Goal: Task Accomplishment & Management: Use online tool/utility

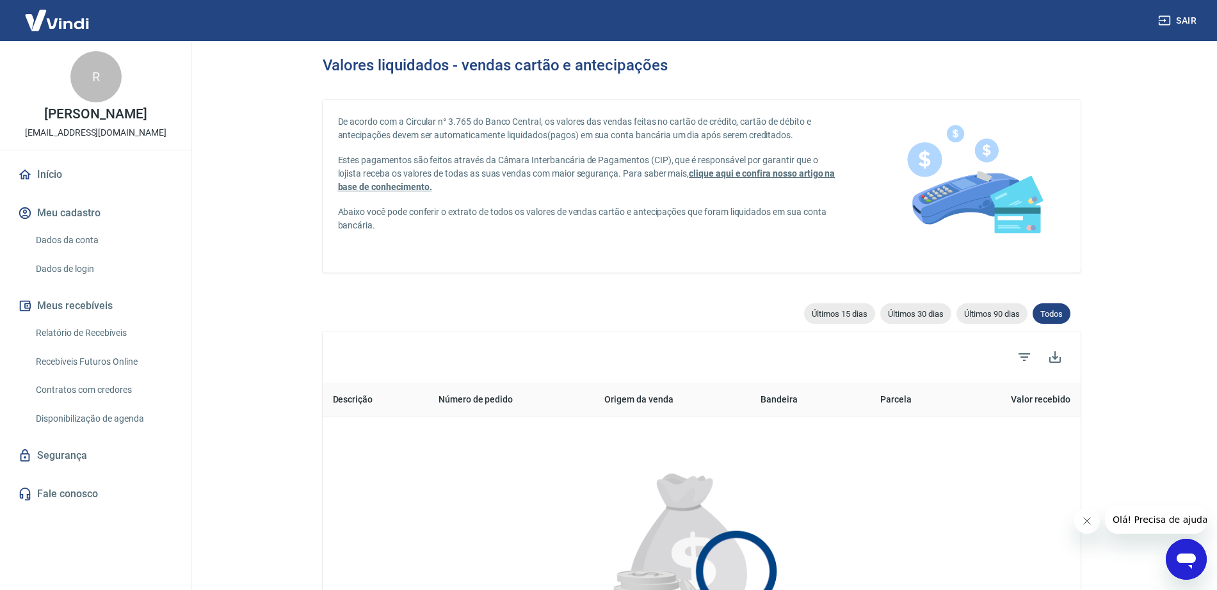
click at [547, 323] on div "Últimos 15 dias Últimos 30 dias Últimos 90 dias Todos 0 Descrição Número de ped…" at bounding box center [702, 545] width 758 height 485
click at [248, 300] on main "Valores liquidados - vendas cartão e antecipações De acordo com a Circular n° 3…" at bounding box center [701, 315] width 1031 height 549
click at [75, 346] on link "Relatório de Recebíveis" at bounding box center [103, 333] width 145 height 26
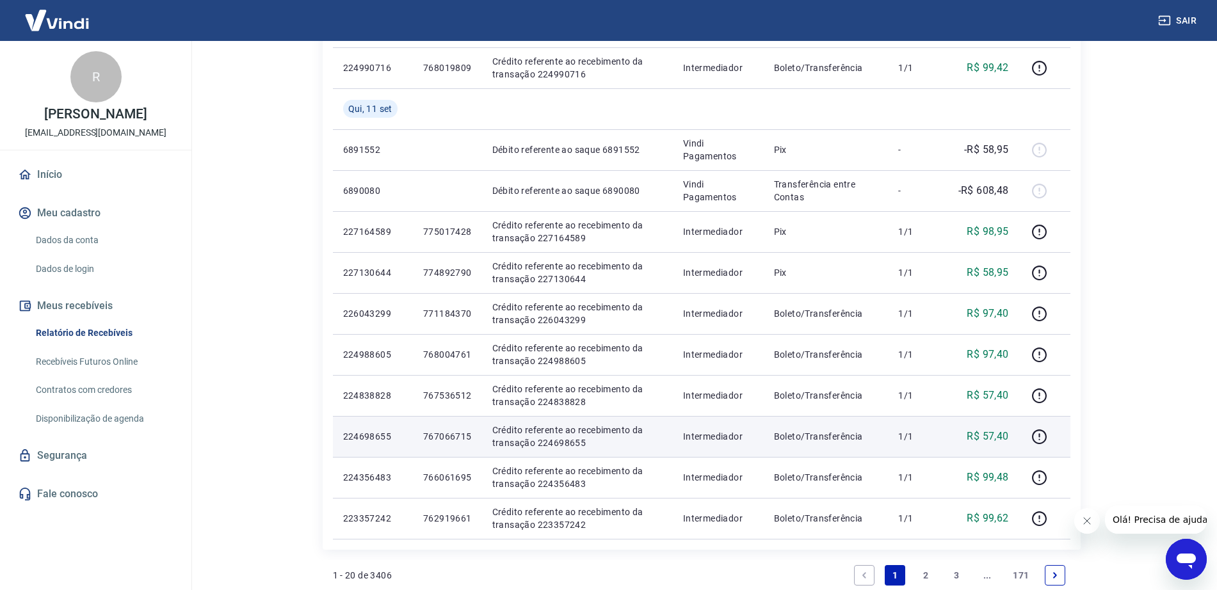
scroll to position [720, 0]
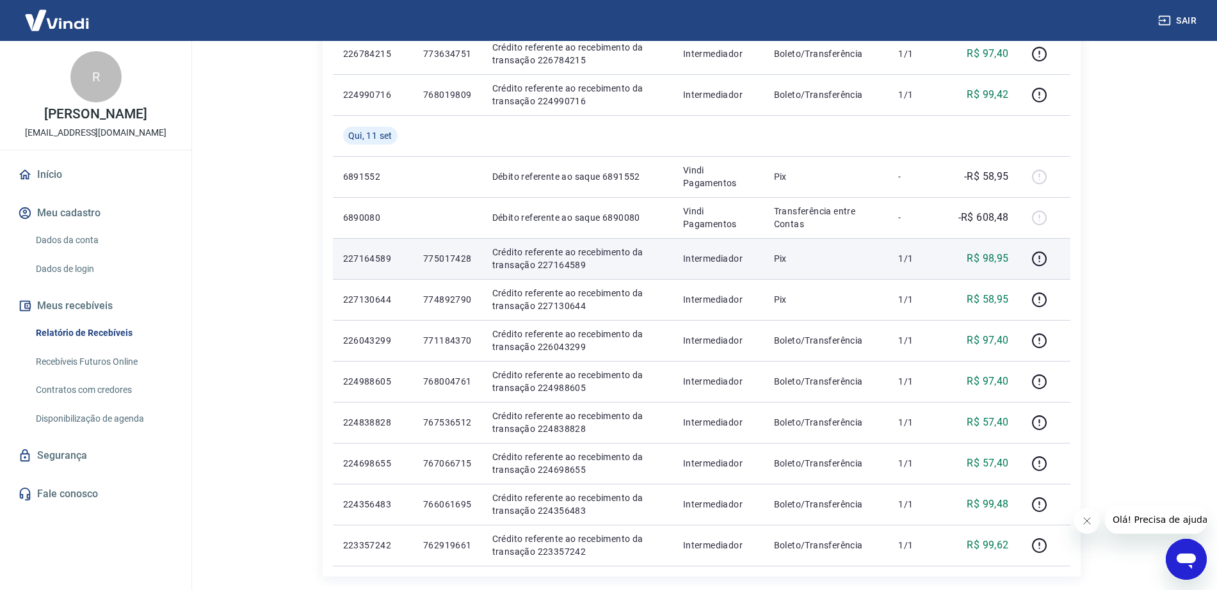
click at [431, 259] on p "775017428" at bounding box center [447, 258] width 49 height 13
copy p "775017428"
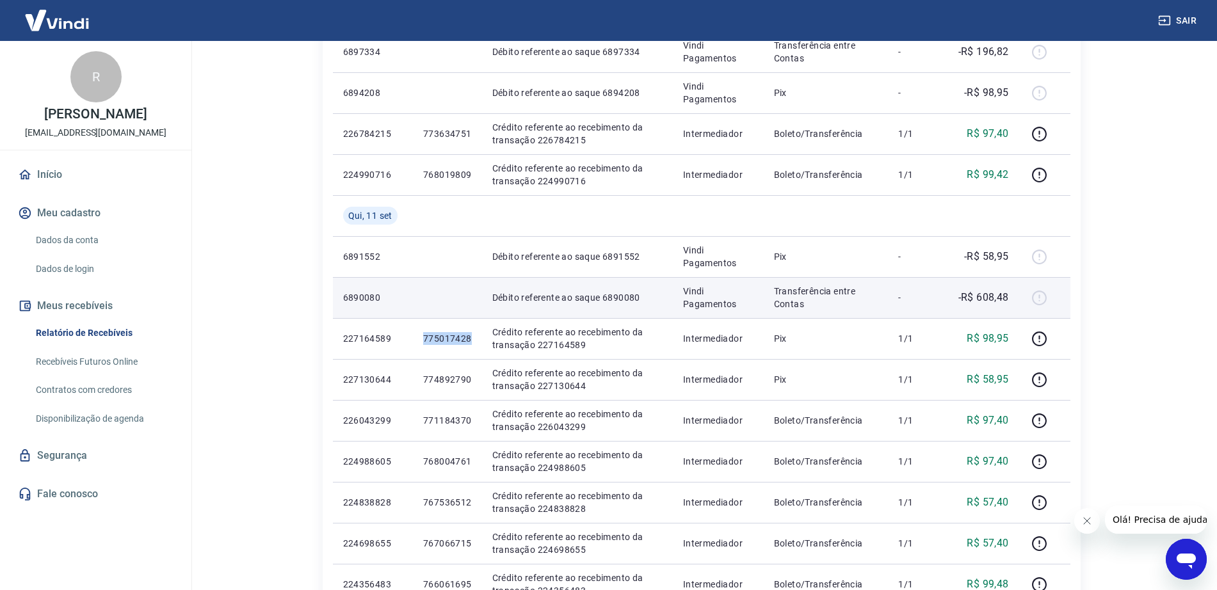
scroll to position [560, 0]
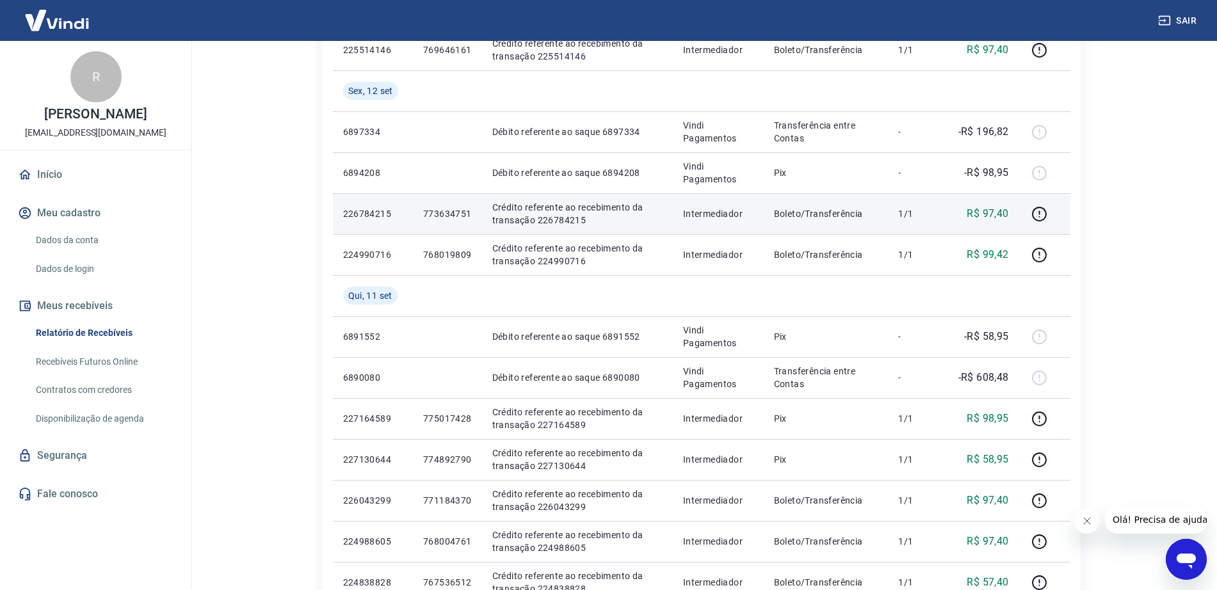
click at [432, 214] on p "773634751" at bounding box center [447, 213] width 49 height 13
copy p "773634751"
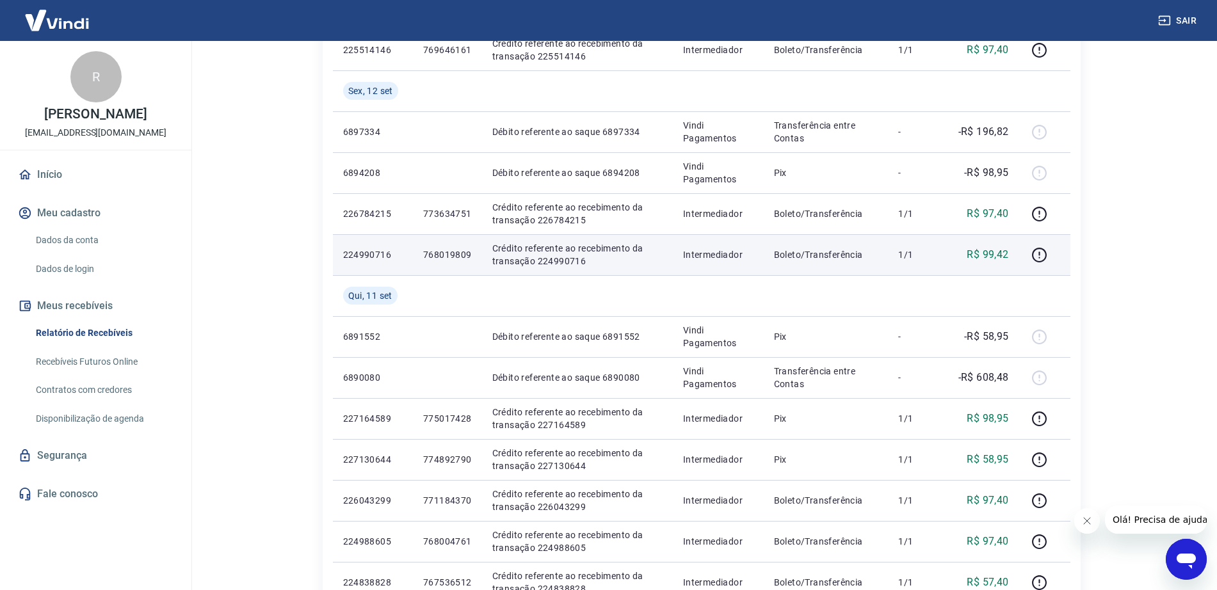
click at [452, 249] on p "768019809" at bounding box center [447, 254] width 49 height 13
copy p "768019809"
click at [1043, 255] on icon "button" at bounding box center [1039, 255] width 16 height 16
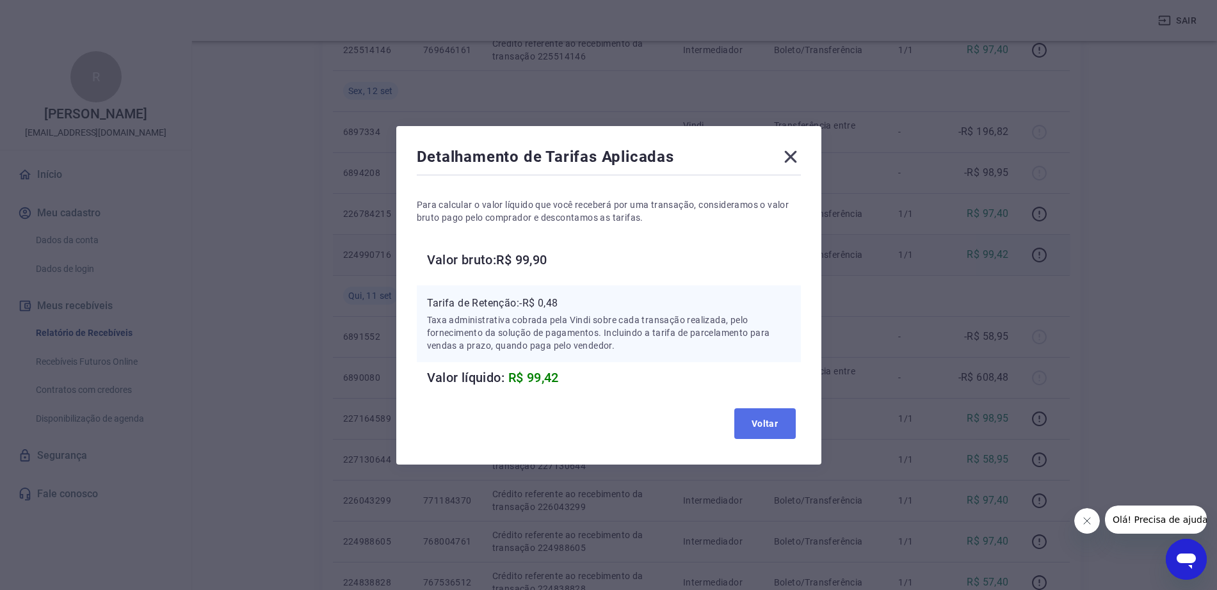
click at [769, 423] on button "Voltar" at bounding box center [764, 423] width 61 height 31
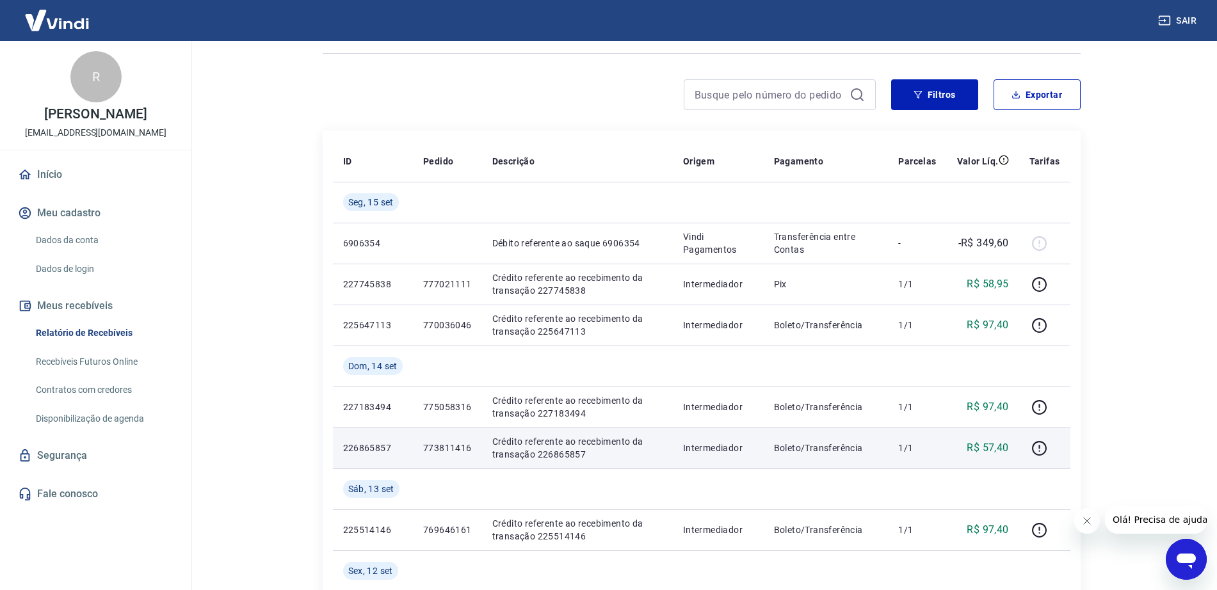
scroll to position [160, 0]
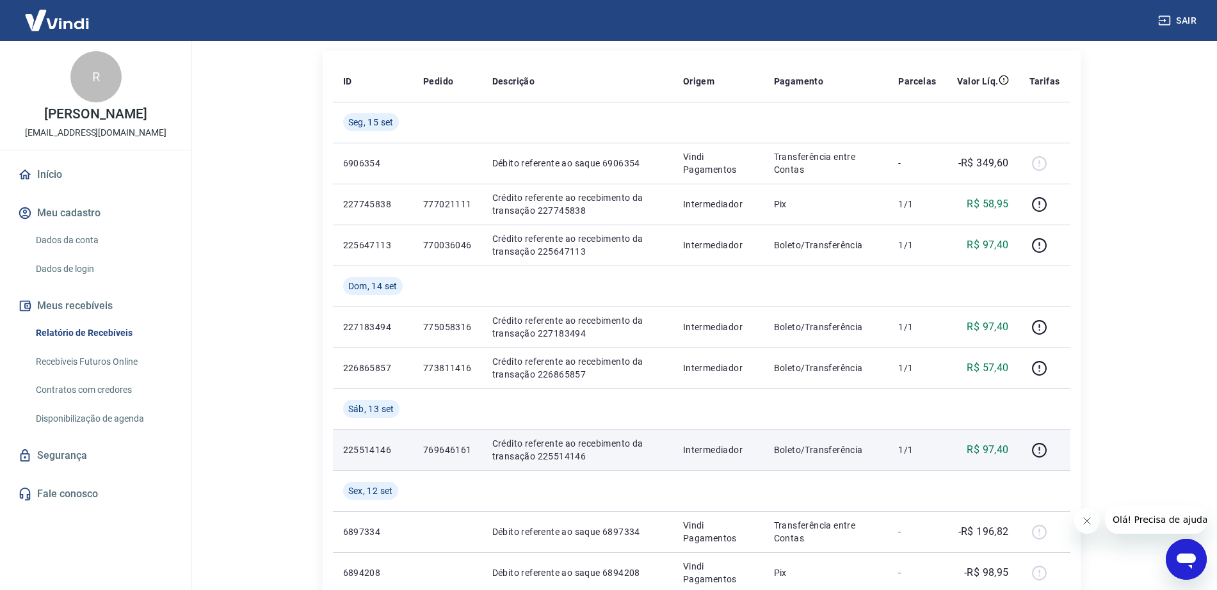
click at [366, 448] on p "225514146" at bounding box center [373, 450] width 60 height 13
copy p "225514146"
click at [409, 466] on td "225514146" at bounding box center [373, 450] width 80 height 41
click at [452, 447] on p "769646161" at bounding box center [447, 450] width 49 height 13
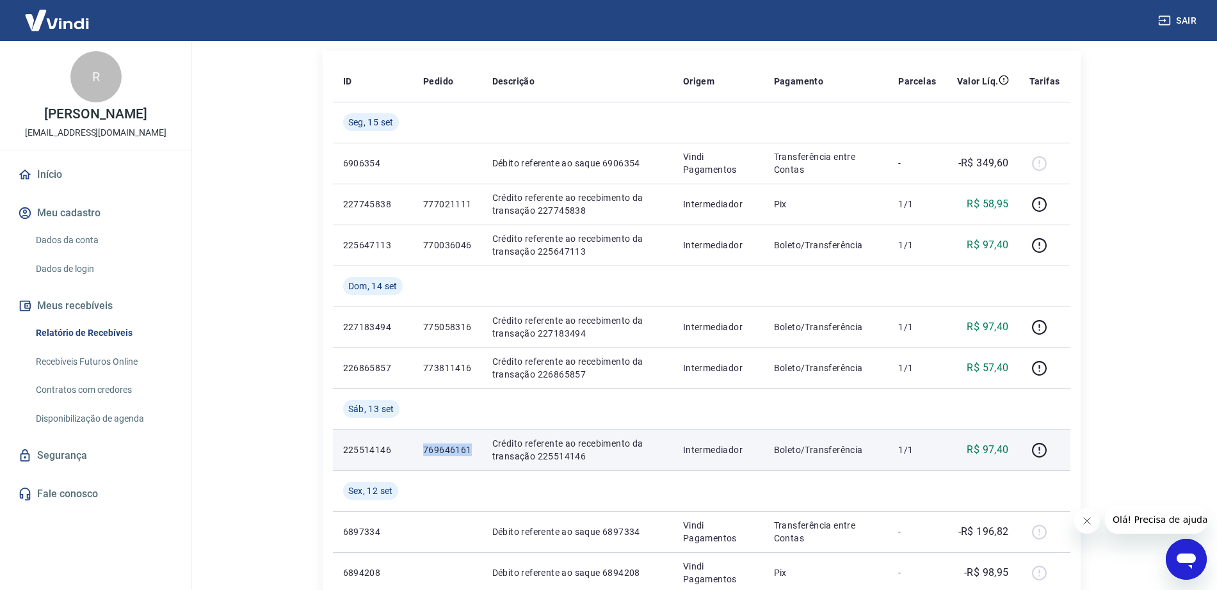
click at [452, 447] on p "769646161" at bounding box center [447, 450] width 49 height 13
click at [453, 447] on p "769646161" at bounding box center [447, 450] width 49 height 13
copy p "769646161"
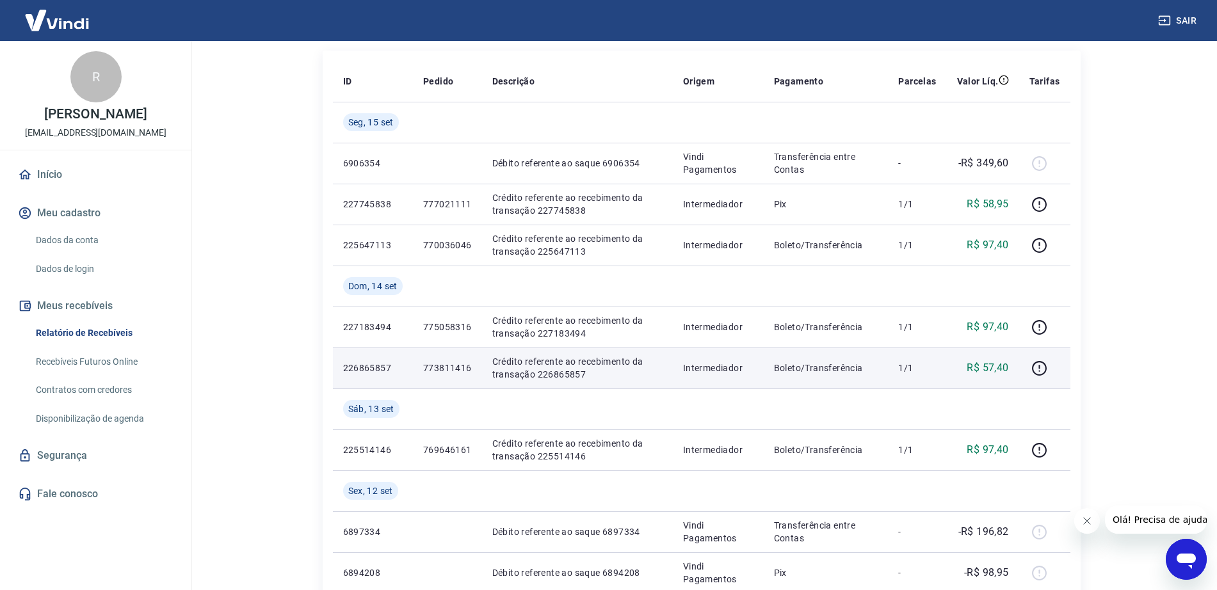
click at [444, 374] on p "773811416" at bounding box center [447, 368] width 49 height 13
click at [449, 369] on p "773811416" at bounding box center [447, 368] width 49 height 13
copy p "773811416"
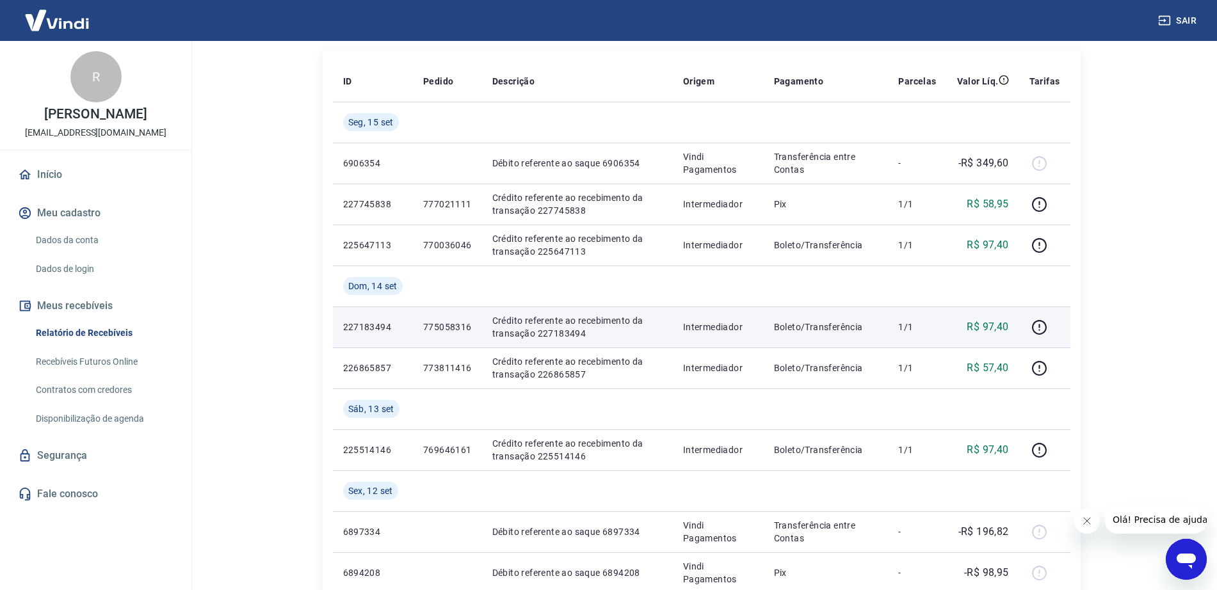
click at [443, 329] on p "775058316" at bounding box center [447, 327] width 49 height 13
copy p "775058316"
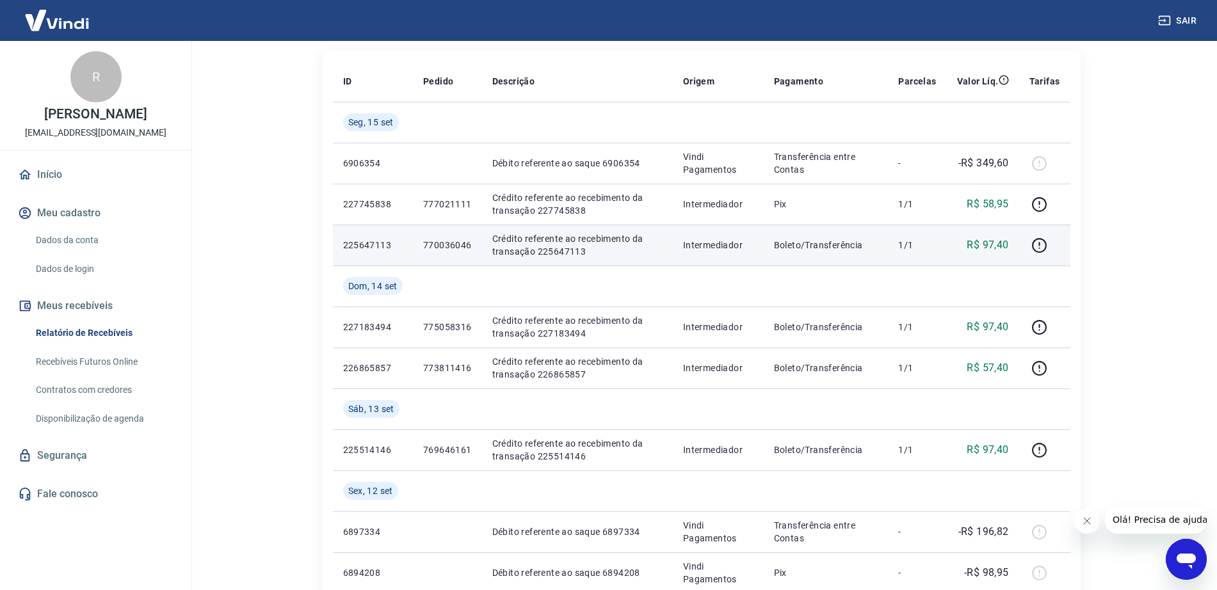
click at [442, 250] on p "770036046" at bounding box center [447, 245] width 49 height 13
copy p "770036046"
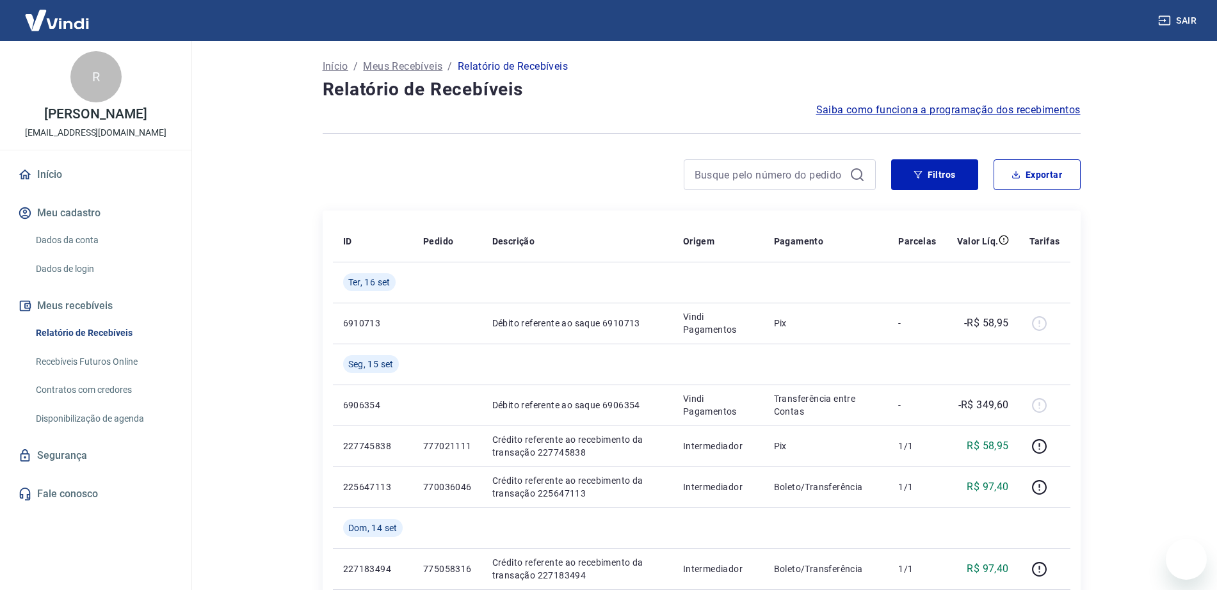
click at [646, 76] on div "Início / Meus Recebíveis / Relatório de Recebíveis" at bounding box center [702, 66] width 758 height 20
click at [238, 296] on main "Início / Meus Recebíveis / Relatório de Recebíveis Relatório de Recebíveis Saib…" at bounding box center [701, 315] width 1031 height 549
